Goal: Task Accomplishment & Management: Use online tool/utility

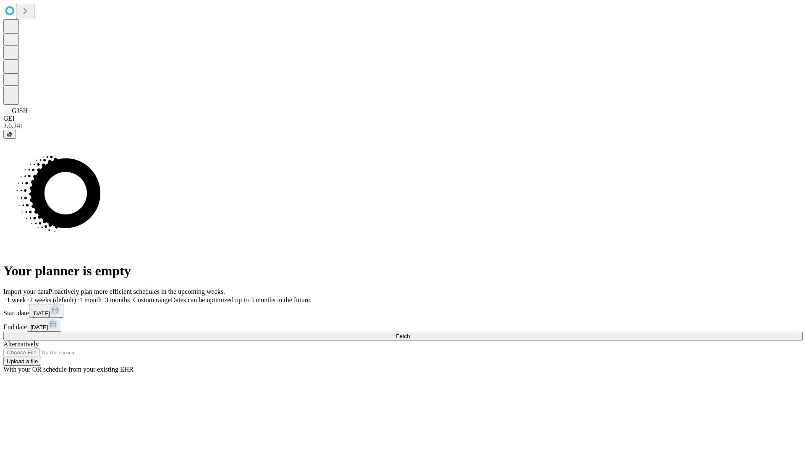
click at [410, 333] on span "Fetch" at bounding box center [403, 336] width 14 height 6
